Goal: Task Accomplishment & Management: Manage account settings

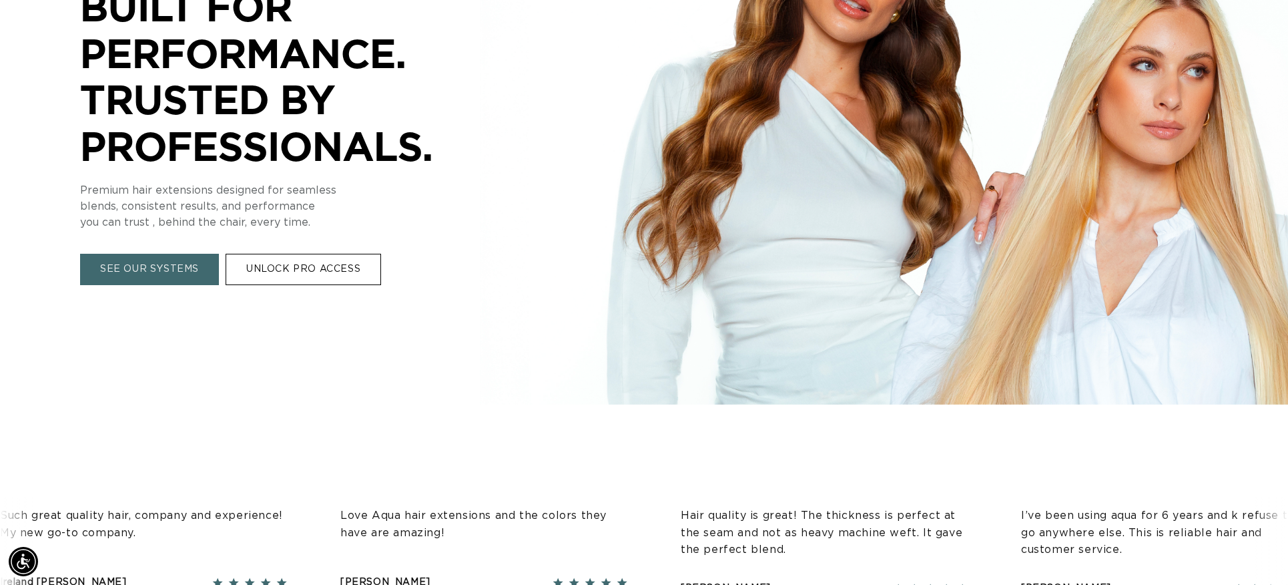
scroll to position [0, 1186]
click at [310, 264] on link "UNLOCK PRO ACCESS" at bounding box center [303, 269] width 155 height 31
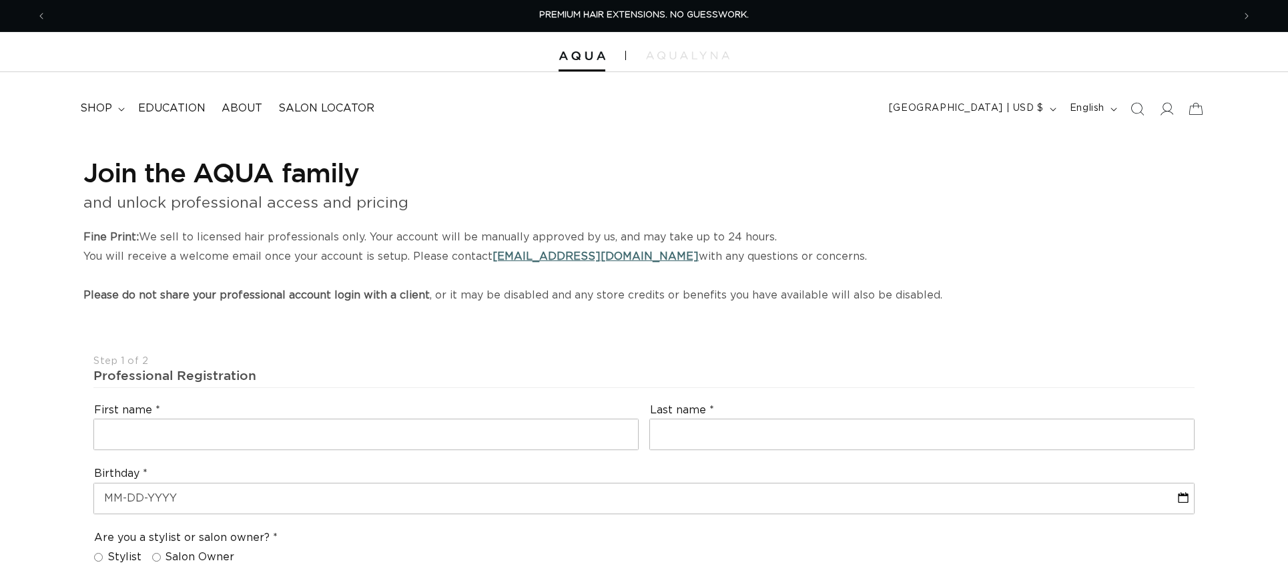
select select "US"
select select "[GEOGRAPHIC_DATA]"
click at [1167, 107] on icon at bounding box center [1166, 108] width 14 height 14
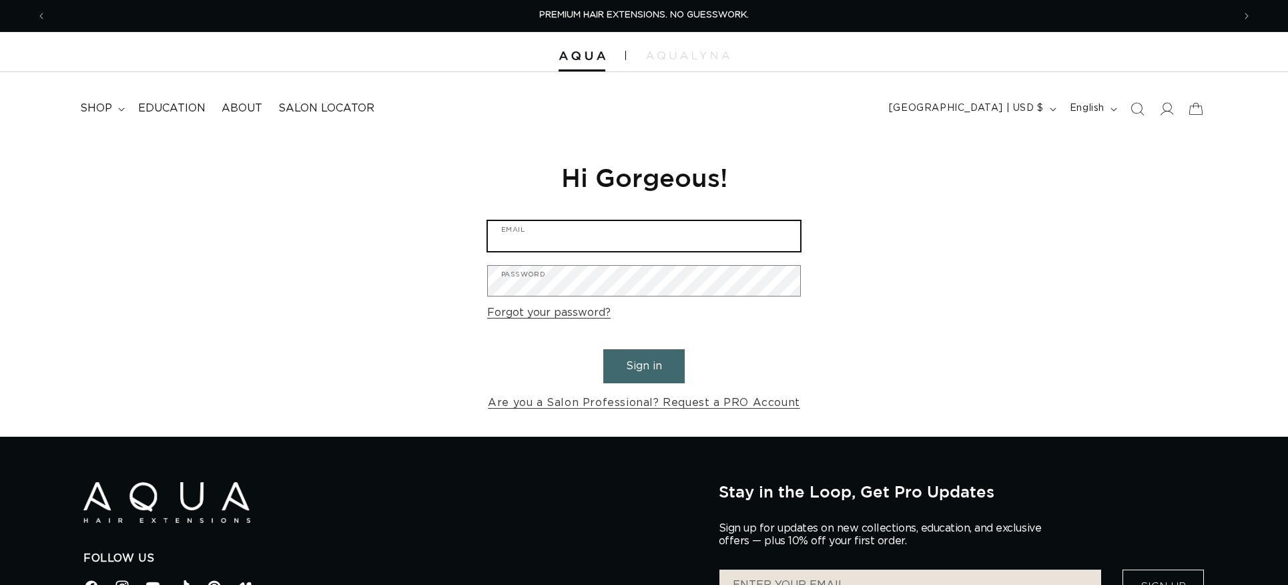
click at [595, 230] on input "Email" at bounding box center [644, 236] width 312 height 30
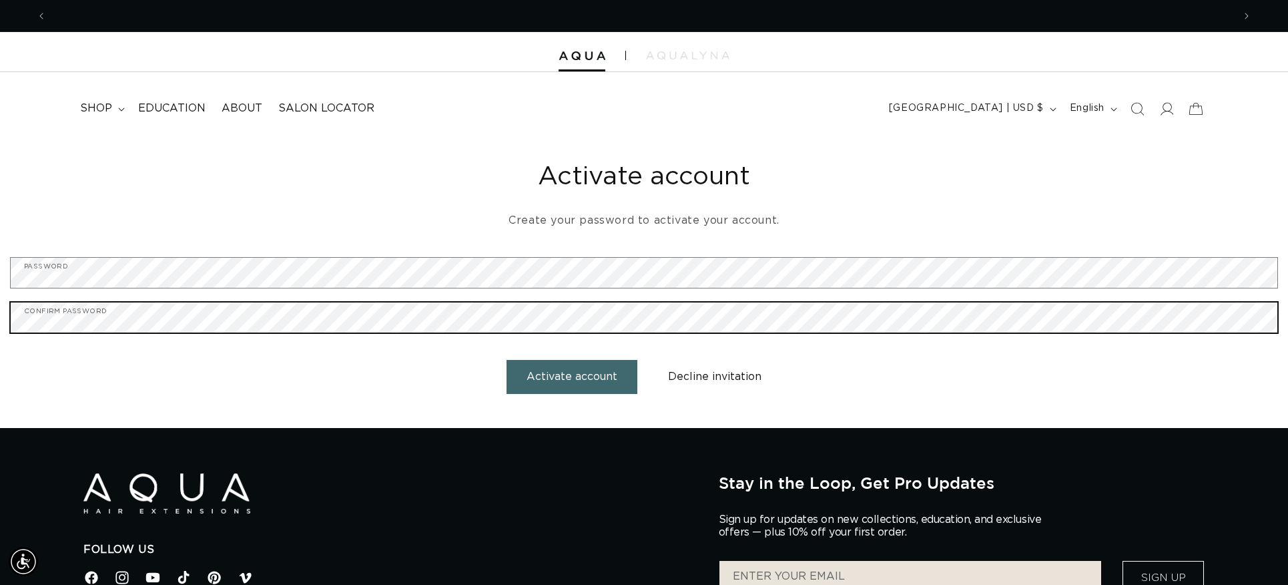
scroll to position [0, 1186]
click at [506, 360] on button "Activate account" at bounding box center [571, 377] width 131 height 34
